Goal: Task Accomplishment & Management: Manage account settings

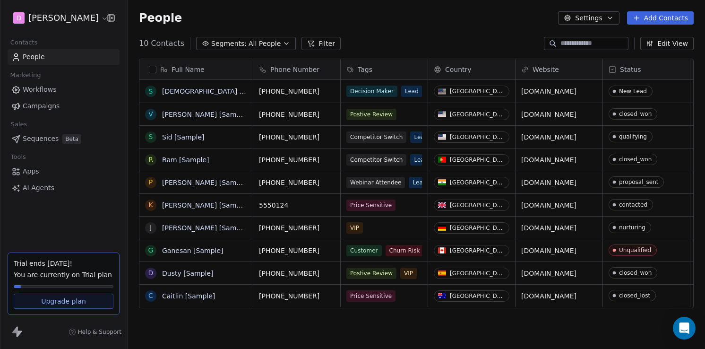
scroll to position [307, 578]
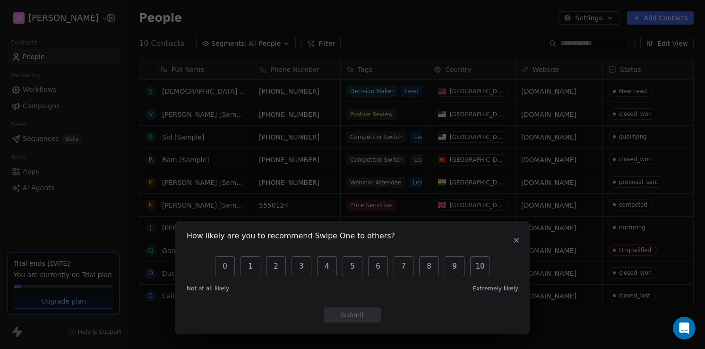
click at [518, 238] on icon "button" at bounding box center [517, 240] width 4 height 4
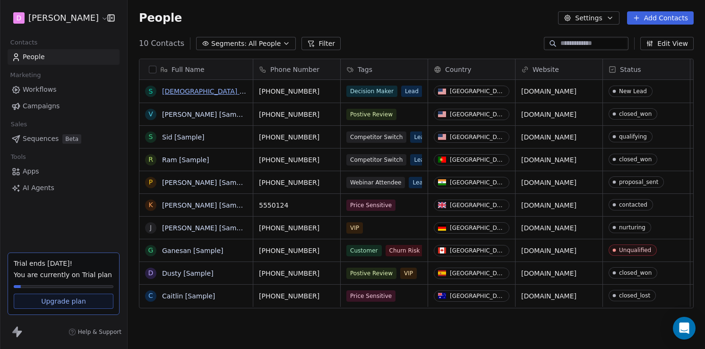
click at [193, 88] on link "[DEMOGRAPHIC_DATA] [Sample]" at bounding box center [215, 91] width 107 height 8
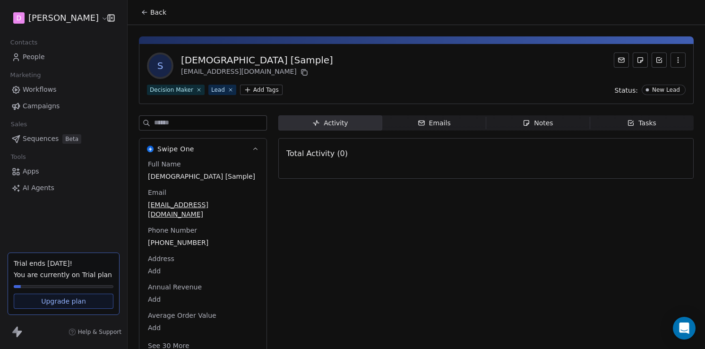
click at [444, 119] on div "Emails" at bounding box center [434, 123] width 33 height 10
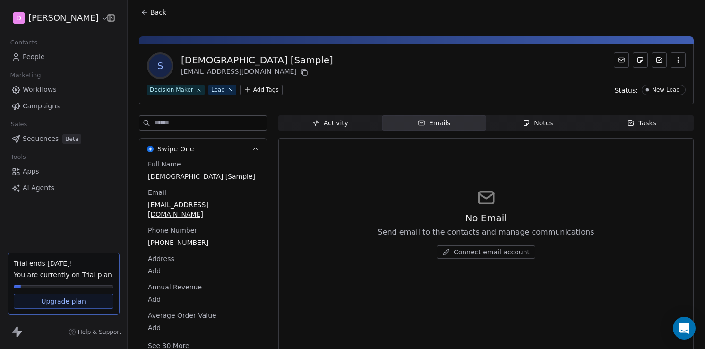
click at [546, 124] on div "Notes" at bounding box center [538, 123] width 30 height 10
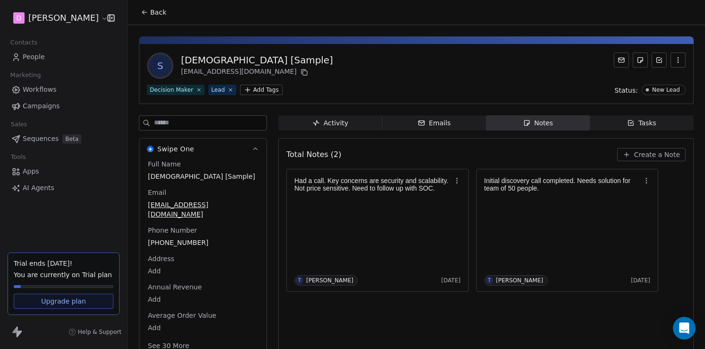
click at [644, 122] on div "Tasks" at bounding box center [641, 123] width 29 height 10
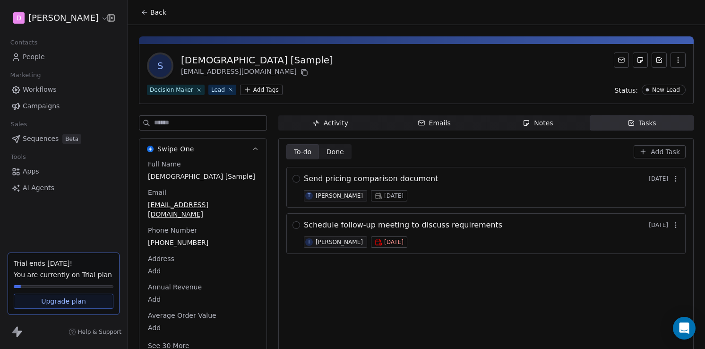
click at [483, 191] on div "Send pricing comparison document [DATE] T [PERSON_NAME][DATE]" at bounding box center [492, 187] width 376 height 28
click at [464, 187] on div "Send pricing comparison document [DATE] T [PERSON_NAME][DATE]" at bounding box center [492, 187] width 376 height 28
click at [398, 176] on span "Send pricing comparison document" at bounding box center [371, 178] width 134 height 11
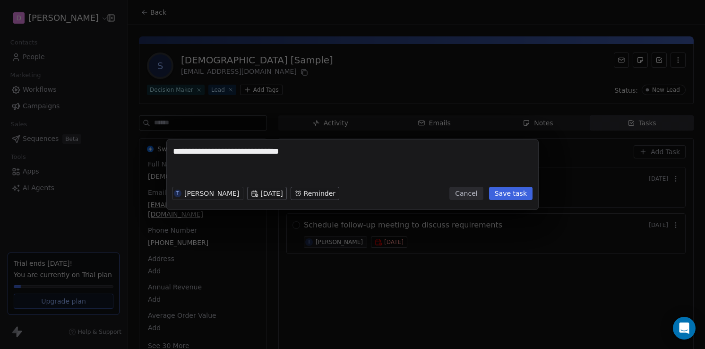
click at [468, 194] on button "Cancel" at bounding box center [467, 193] width 34 height 13
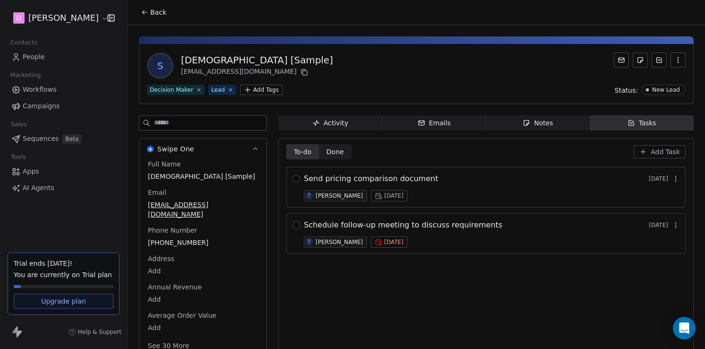
click at [548, 122] on div "Notes" at bounding box center [538, 123] width 30 height 10
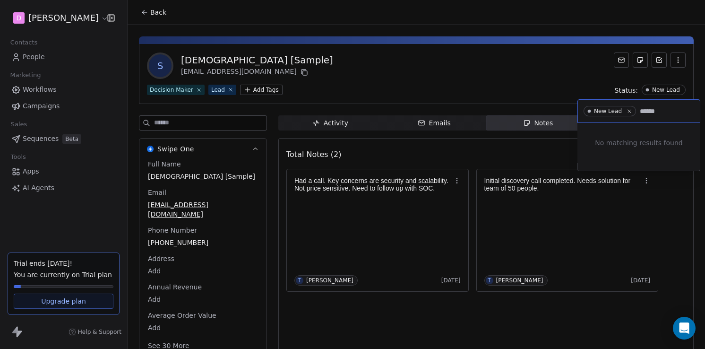
type input "******"
click at [673, 90] on html "**********" at bounding box center [352, 174] width 705 height 349
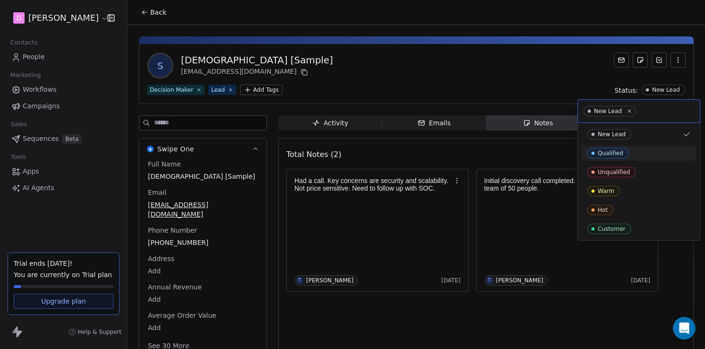
click at [659, 152] on div "Qualified" at bounding box center [639, 153] width 103 height 10
click at [654, 131] on div "New Lead" at bounding box center [639, 134] width 103 height 10
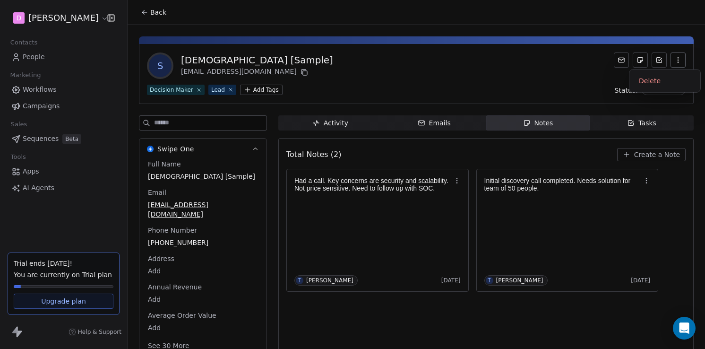
click at [680, 60] on icon "button" at bounding box center [679, 60] width 8 height 8
click at [580, 72] on div "S [DEMOGRAPHIC_DATA] [Sample] [EMAIL_ADDRESS][DOMAIN_NAME]" at bounding box center [416, 65] width 539 height 26
click at [640, 63] on icon at bounding box center [641, 60] width 8 height 8
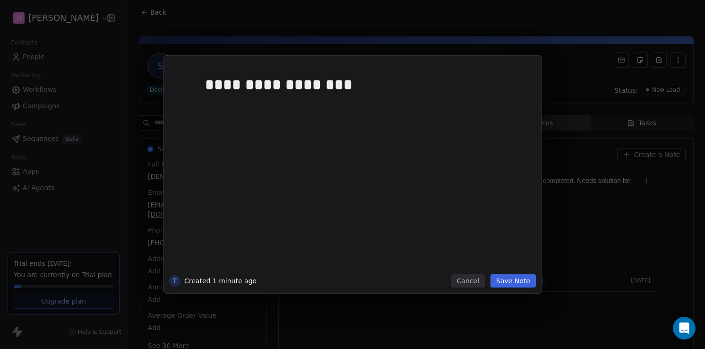
click at [515, 277] on button "Save Note" at bounding box center [513, 280] width 45 height 13
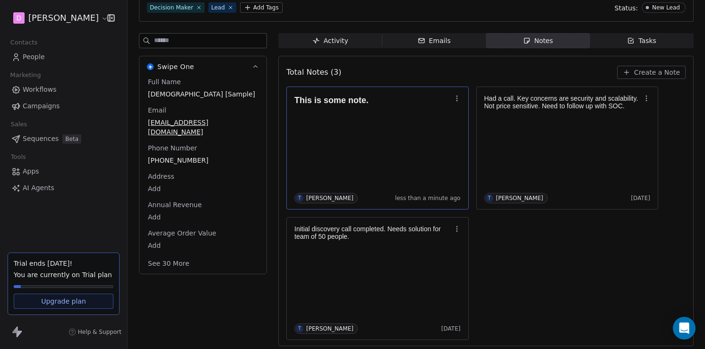
scroll to position [85, 0]
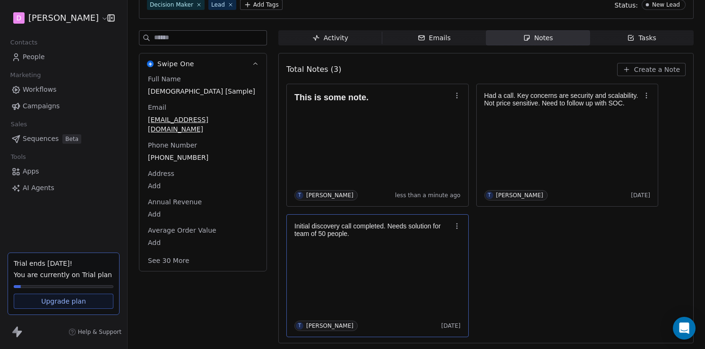
click at [408, 231] on p "Initial discovery call completed. Needs solution for team of 50 people." at bounding box center [372, 229] width 157 height 15
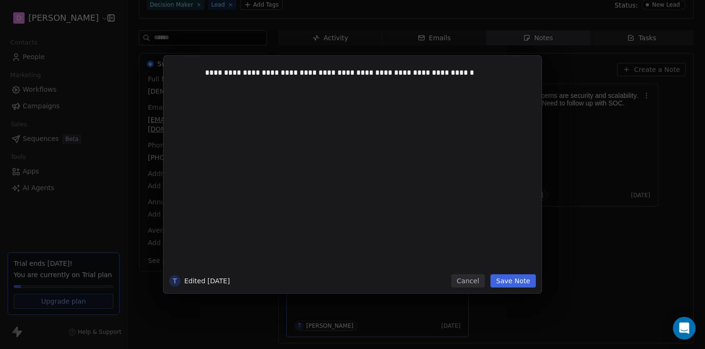
click at [471, 283] on button "Cancel" at bounding box center [468, 280] width 34 height 13
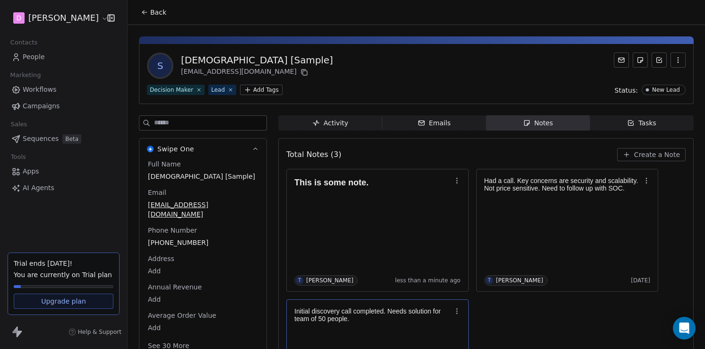
click at [432, 122] on div "Emails" at bounding box center [434, 123] width 33 height 10
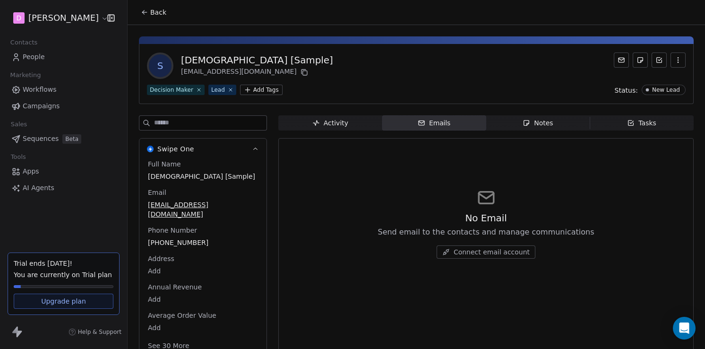
click at [342, 117] on span "Activity Activity" at bounding box center [330, 122] width 104 height 15
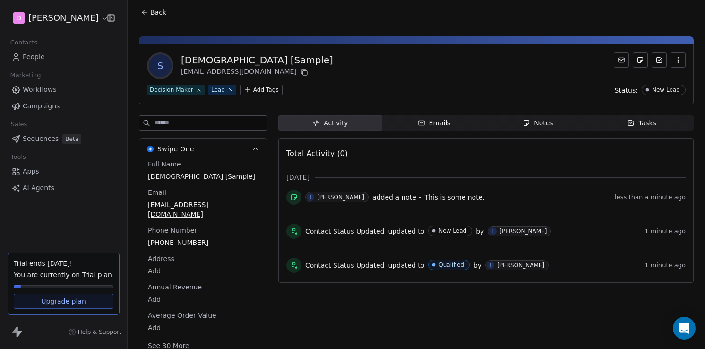
scroll to position [4, 0]
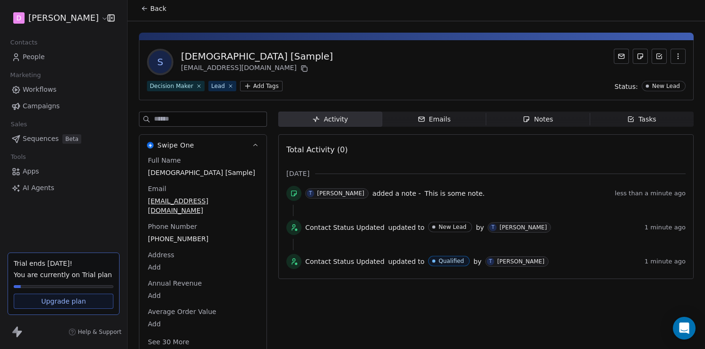
click at [42, 57] on span "People" at bounding box center [34, 57] width 22 height 10
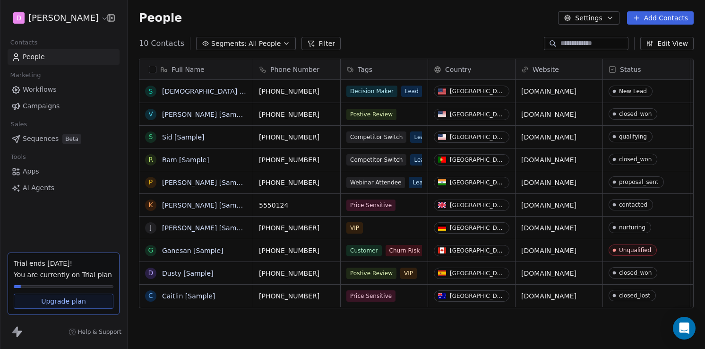
scroll to position [307, 578]
click at [177, 115] on link "[DEMOGRAPHIC_DATA] [Sample]" at bounding box center [215, 115] width 107 height 8
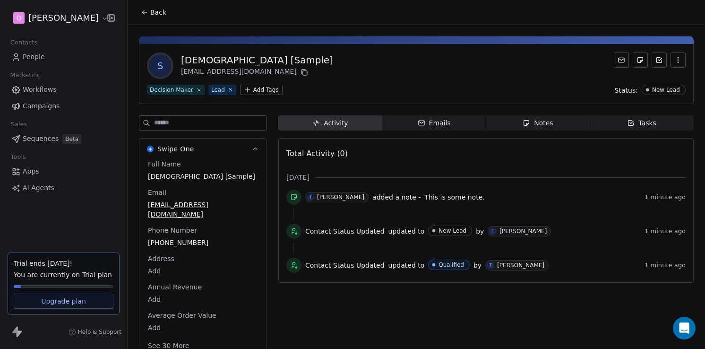
click at [341, 124] on div "Activity" at bounding box center [330, 123] width 36 height 10
click at [537, 124] on div "Notes" at bounding box center [538, 123] width 30 height 10
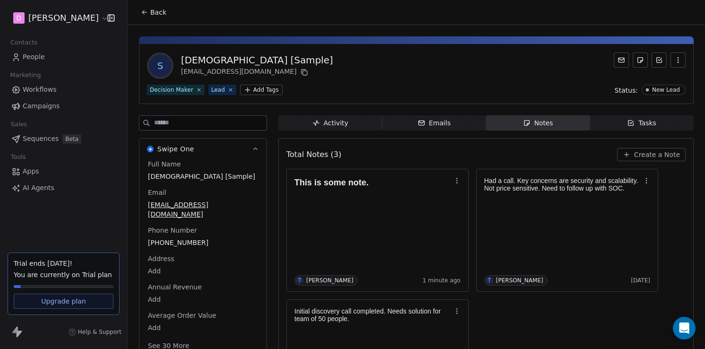
click at [445, 126] on div "Emails" at bounding box center [434, 123] width 33 height 10
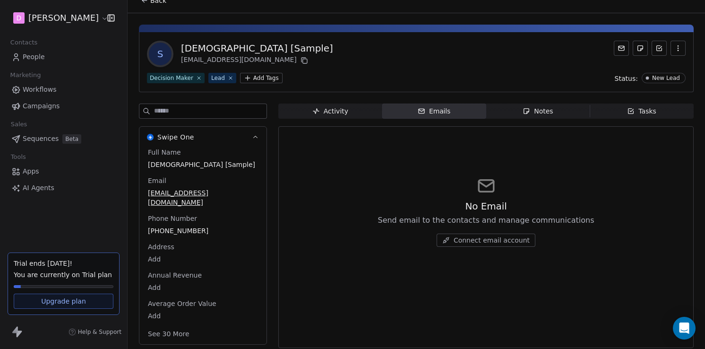
scroll to position [17, 0]
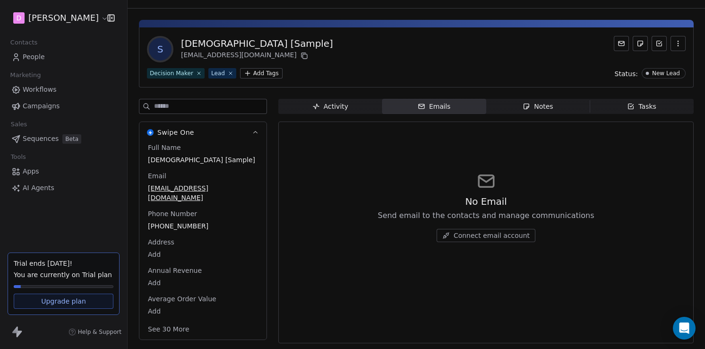
click at [174, 320] on button "See 30 More" at bounding box center [168, 328] width 53 height 17
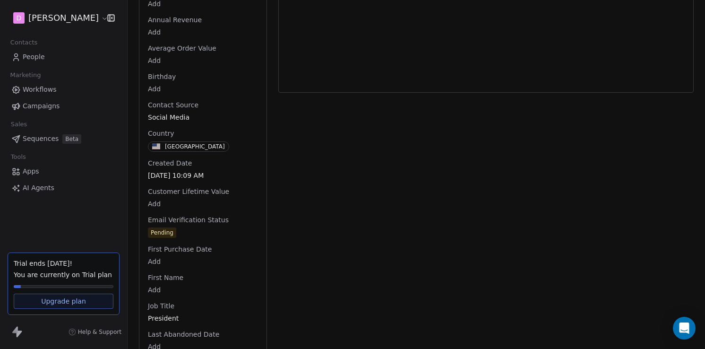
scroll to position [287, 0]
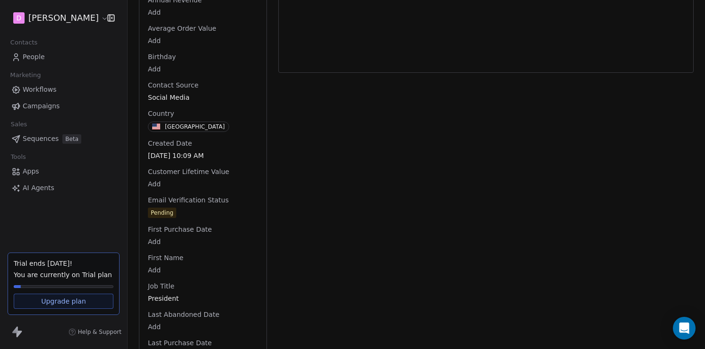
click at [165, 198] on html "D [PERSON_NAME] Contacts People Marketing Workflows Campaigns Sales Sequences B…" at bounding box center [352, 174] width 705 height 349
click at [237, 255] on html "D [PERSON_NAME] Contacts People Marketing Workflows Campaigns Sales Sequences B…" at bounding box center [352, 174] width 705 height 349
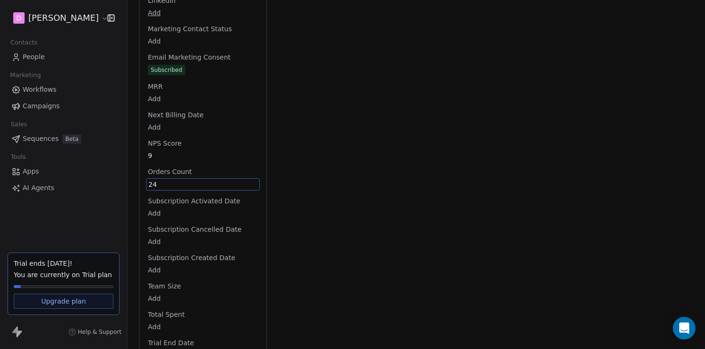
scroll to position [600, 0]
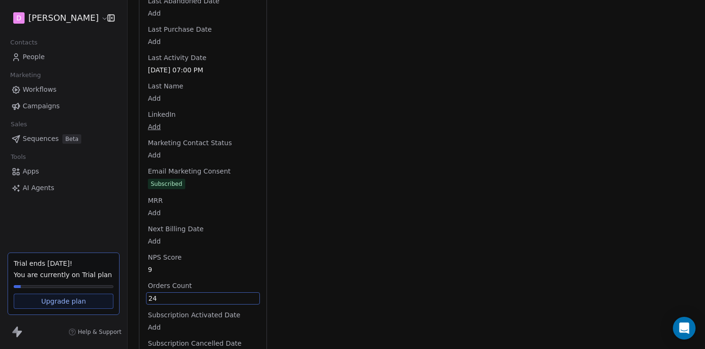
click at [187, 61] on div "Full Name [PERSON_NAME] [Sample] Email [EMAIL_ADDRESS][DOMAIN_NAME] Phone Numbe…" at bounding box center [203, 73] width 114 height 1029
click at [175, 180] on div "Subscribed" at bounding box center [167, 184] width 32 height 9
click at [192, 179] on span "Subscribed" at bounding box center [202, 184] width 109 height 10
click at [187, 197] on div "MRR Add" at bounding box center [203, 208] width 114 height 23
click at [158, 197] on span "MRR" at bounding box center [155, 201] width 19 height 9
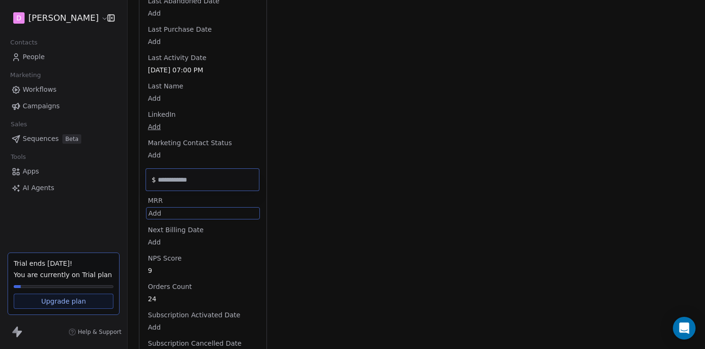
click at [170, 205] on html "D [PERSON_NAME] Contacts People Marketing Workflows Campaigns Sales Sequences B…" at bounding box center [352, 174] width 705 height 349
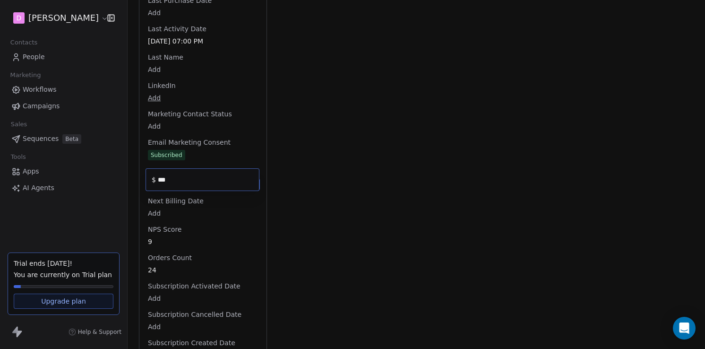
type input "***"
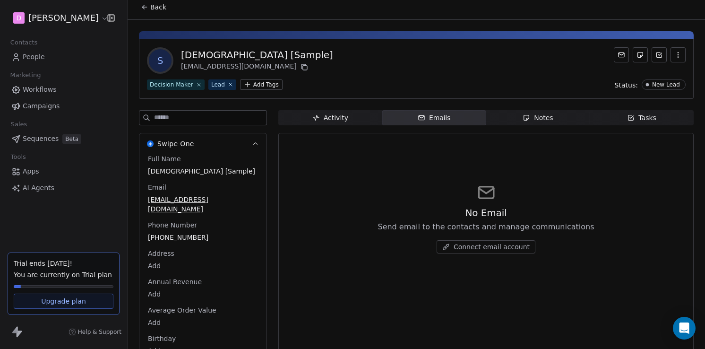
scroll to position [0, 0]
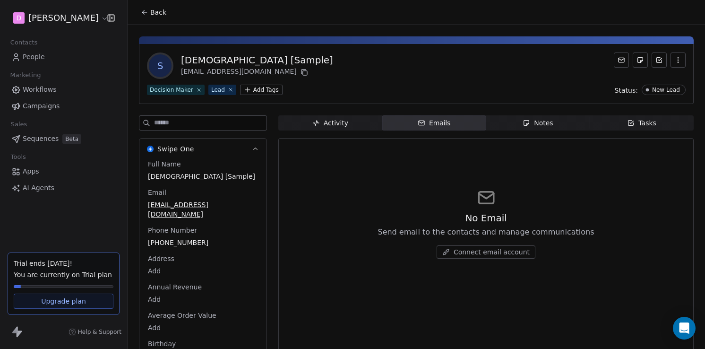
click at [151, 12] on span "Back" at bounding box center [158, 12] width 16 height 9
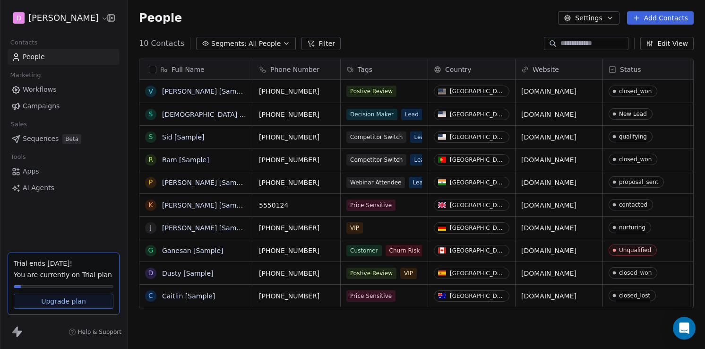
scroll to position [307, 578]
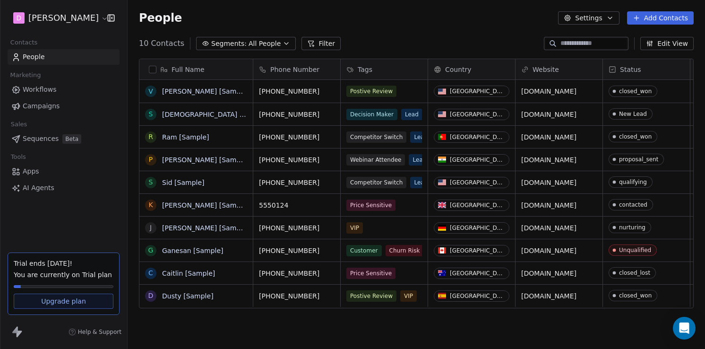
click at [598, 19] on button "Settings" at bounding box center [588, 17] width 61 height 13
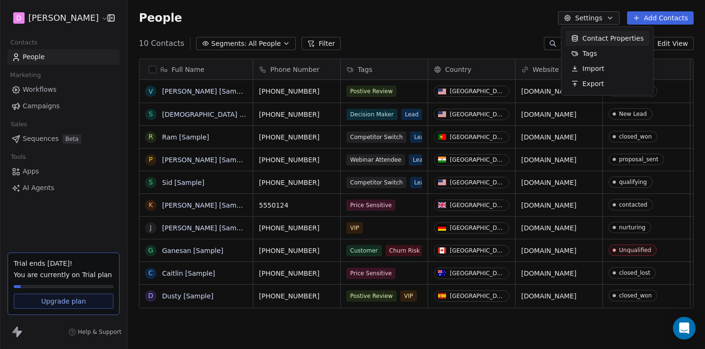
click at [601, 37] on span "Contact Properties" at bounding box center [613, 39] width 61 height 10
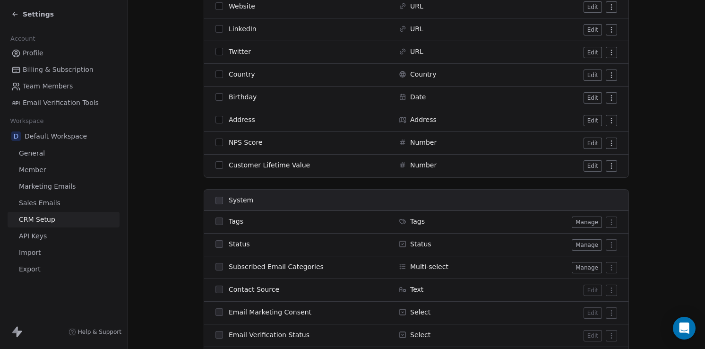
scroll to position [304, 0]
click at [585, 266] on button "Manage" at bounding box center [587, 266] width 30 height 11
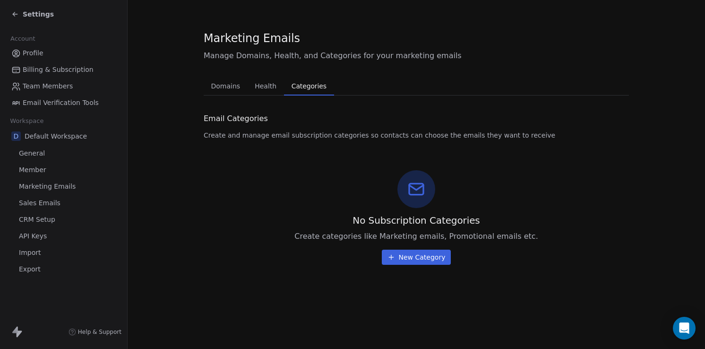
click at [265, 85] on span "Health" at bounding box center [265, 85] width 29 height 13
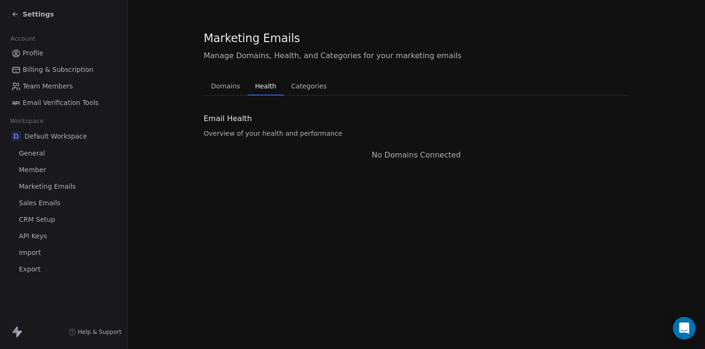
click at [225, 85] on span "Domains" at bounding box center [226, 85] width 37 height 13
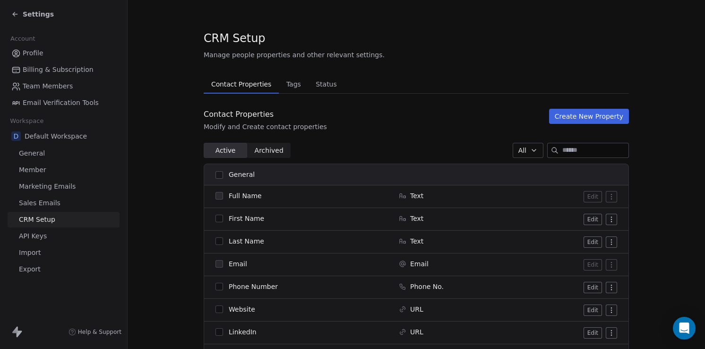
click at [35, 172] on span "Member" at bounding box center [32, 170] width 27 height 10
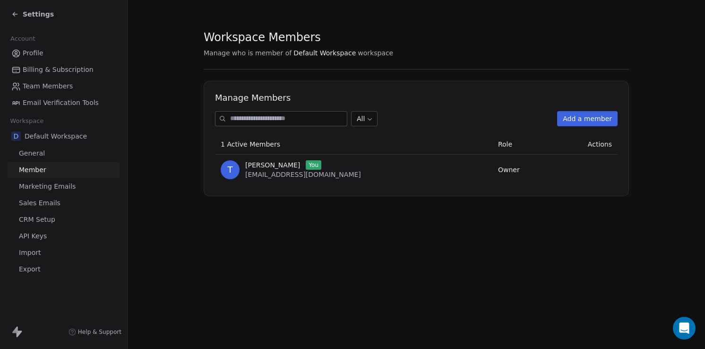
click at [39, 156] on span "General" at bounding box center [32, 153] width 26 height 10
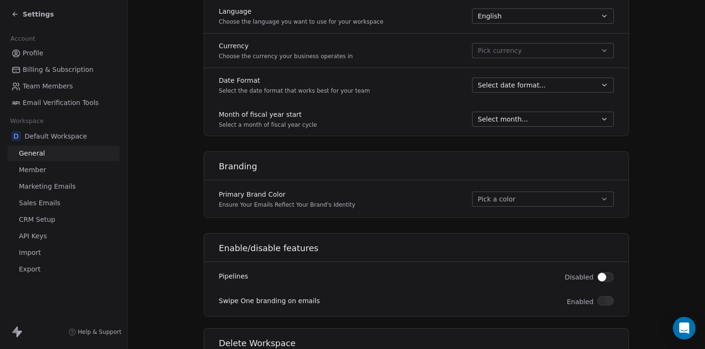
scroll to position [481, 0]
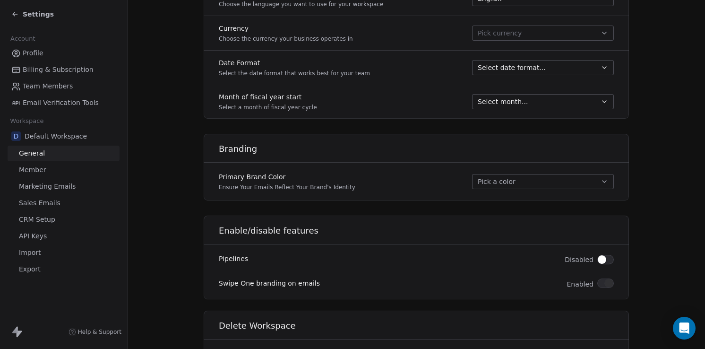
click at [40, 204] on span "Sales Emails" at bounding box center [40, 203] width 42 height 10
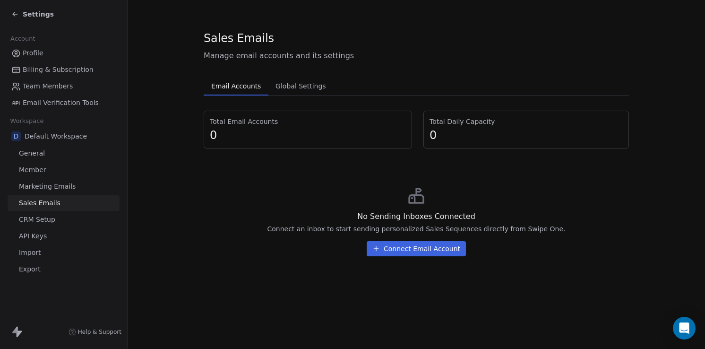
click at [41, 222] on span "CRM Setup" at bounding box center [37, 220] width 36 height 10
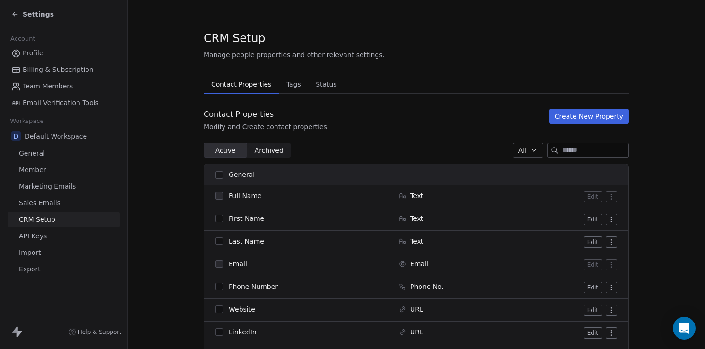
click at [41, 234] on span "API Keys" at bounding box center [33, 236] width 28 height 10
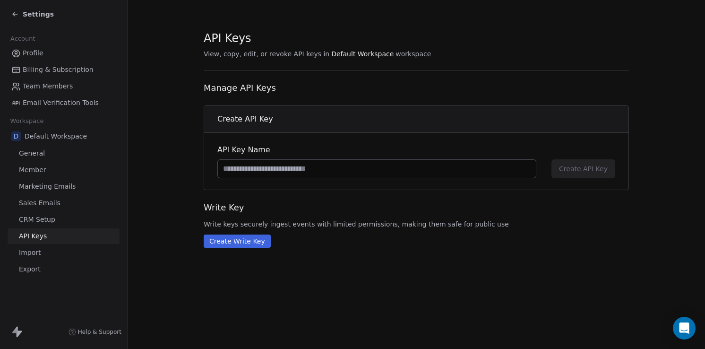
click at [38, 171] on span "Member" at bounding box center [32, 170] width 27 height 10
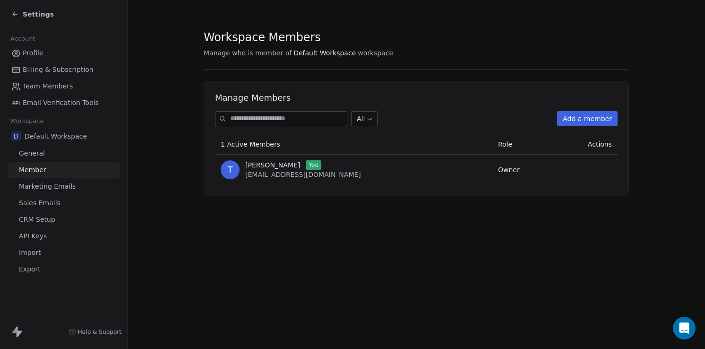
click at [41, 155] on span "General" at bounding box center [32, 153] width 26 height 10
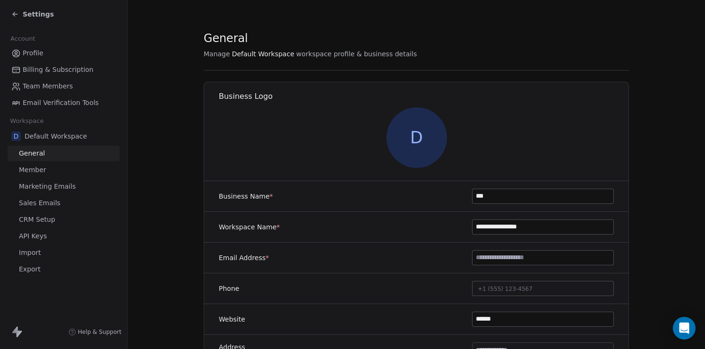
click at [43, 219] on span "CRM Setup" at bounding box center [37, 220] width 36 height 10
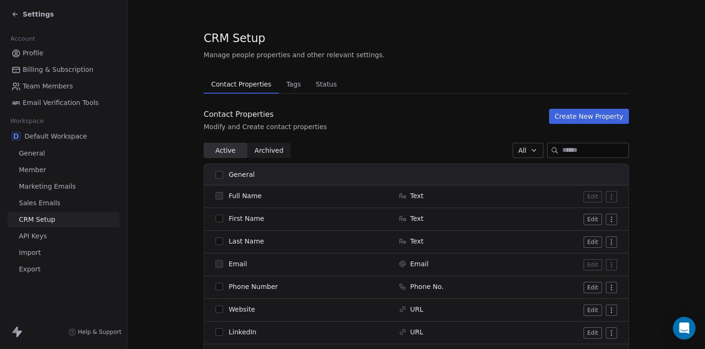
scroll to position [25, 0]
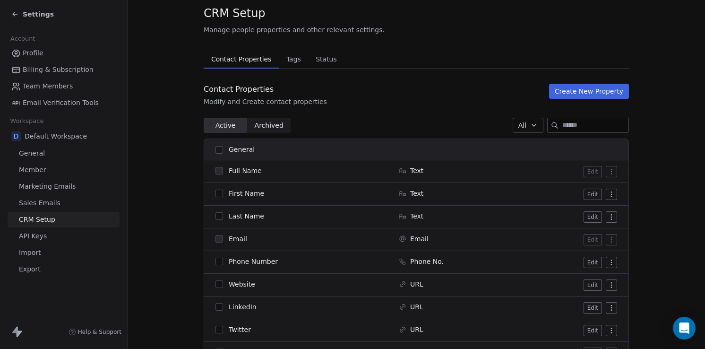
click at [266, 121] on span "Archived" at bounding box center [269, 126] width 29 height 10
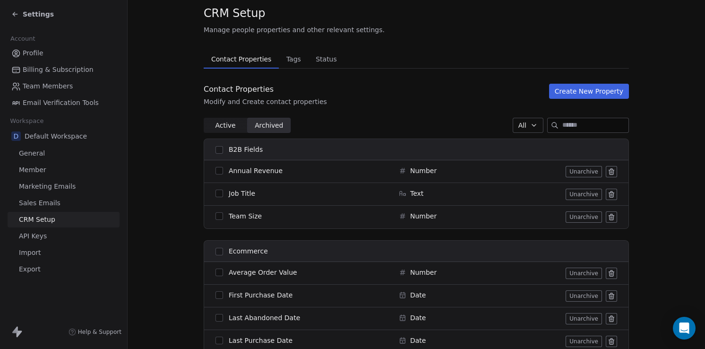
click at [223, 125] on span "Active" at bounding box center [225, 126] width 20 height 10
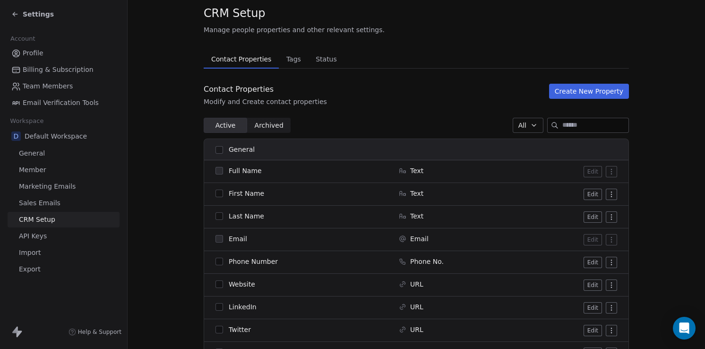
click at [267, 121] on span "Archived" at bounding box center [269, 126] width 29 height 10
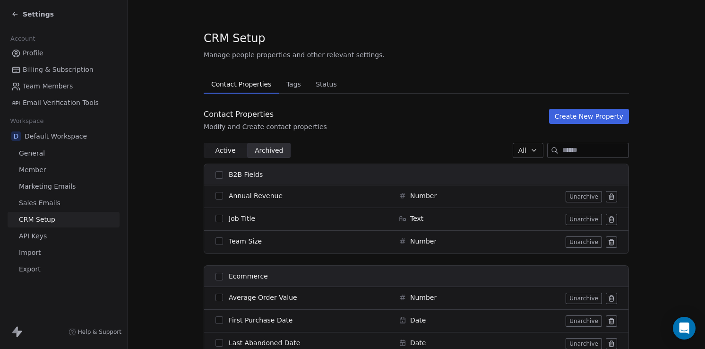
click at [224, 148] on span "Active" at bounding box center [225, 151] width 20 height 10
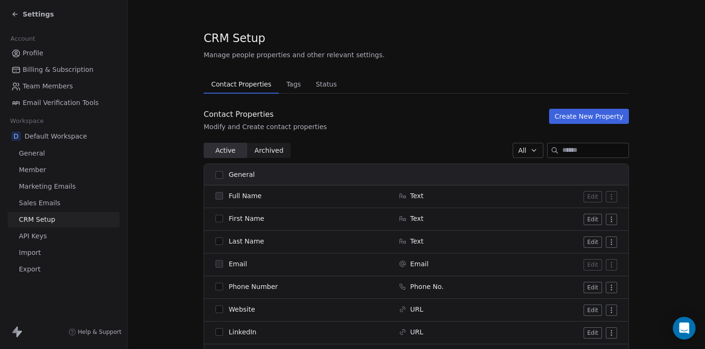
click at [39, 11] on span "Settings" at bounding box center [38, 13] width 31 height 9
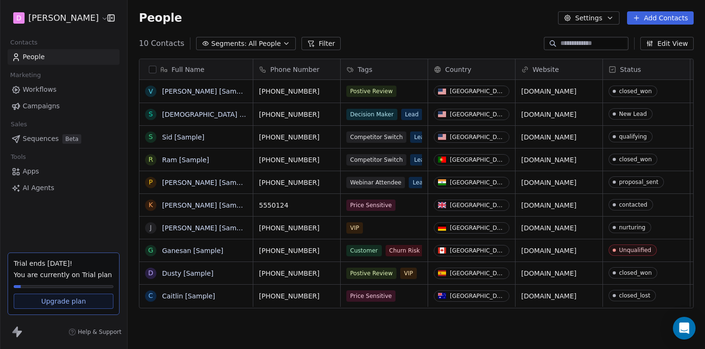
scroll to position [307, 578]
click at [206, 93] on link "[PERSON_NAME] [Sample]" at bounding box center [205, 91] width 87 height 8
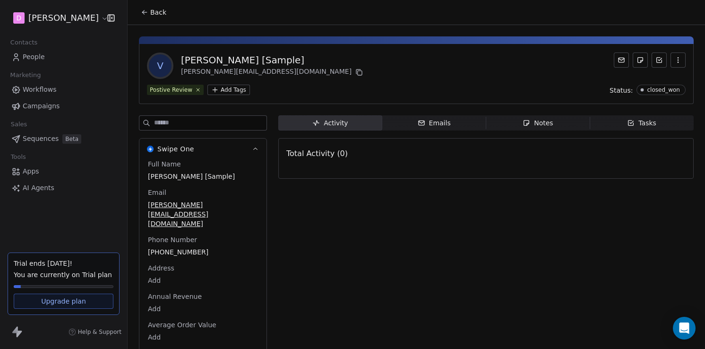
click at [442, 121] on div "Emails" at bounding box center [434, 123] width 33 height 10
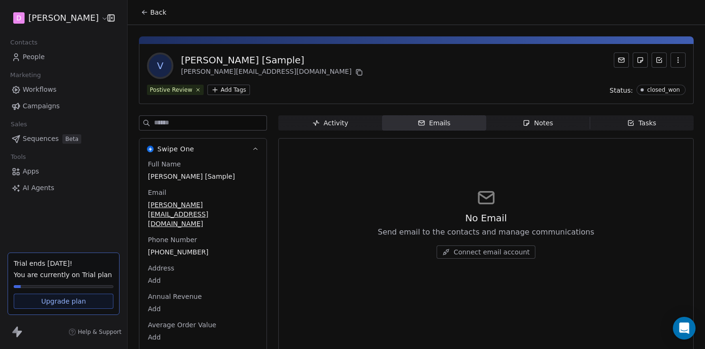
click at [541, 122] on div "Notes" at bounding box center [538, 123] width 30 height 10
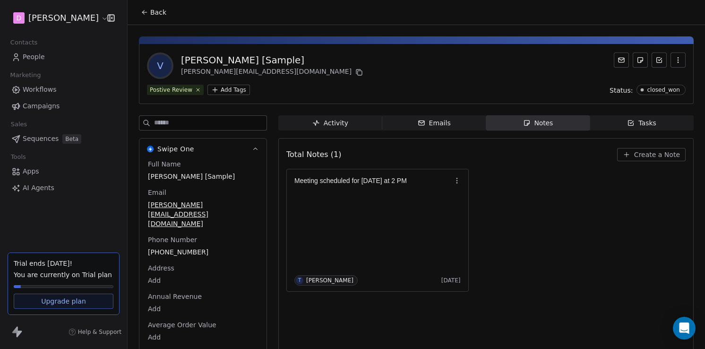
click at [650, 124] on div "Tasks" at bounding box center [641, 123] width 29 height 10
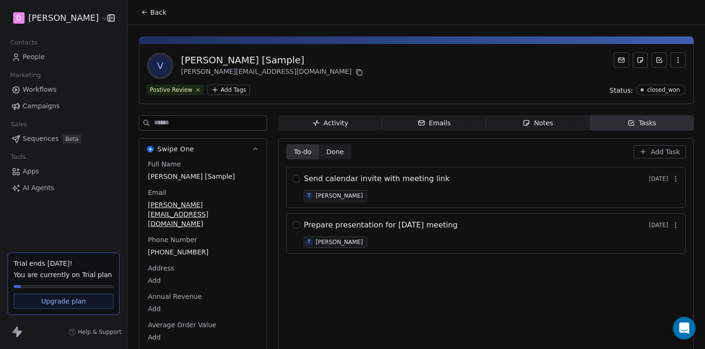
click at [340, 121] on div "Activity" at bounding box center [330, 123] width 36 height 10
